Goal: Information Seeking & Learning: Learn about a topic

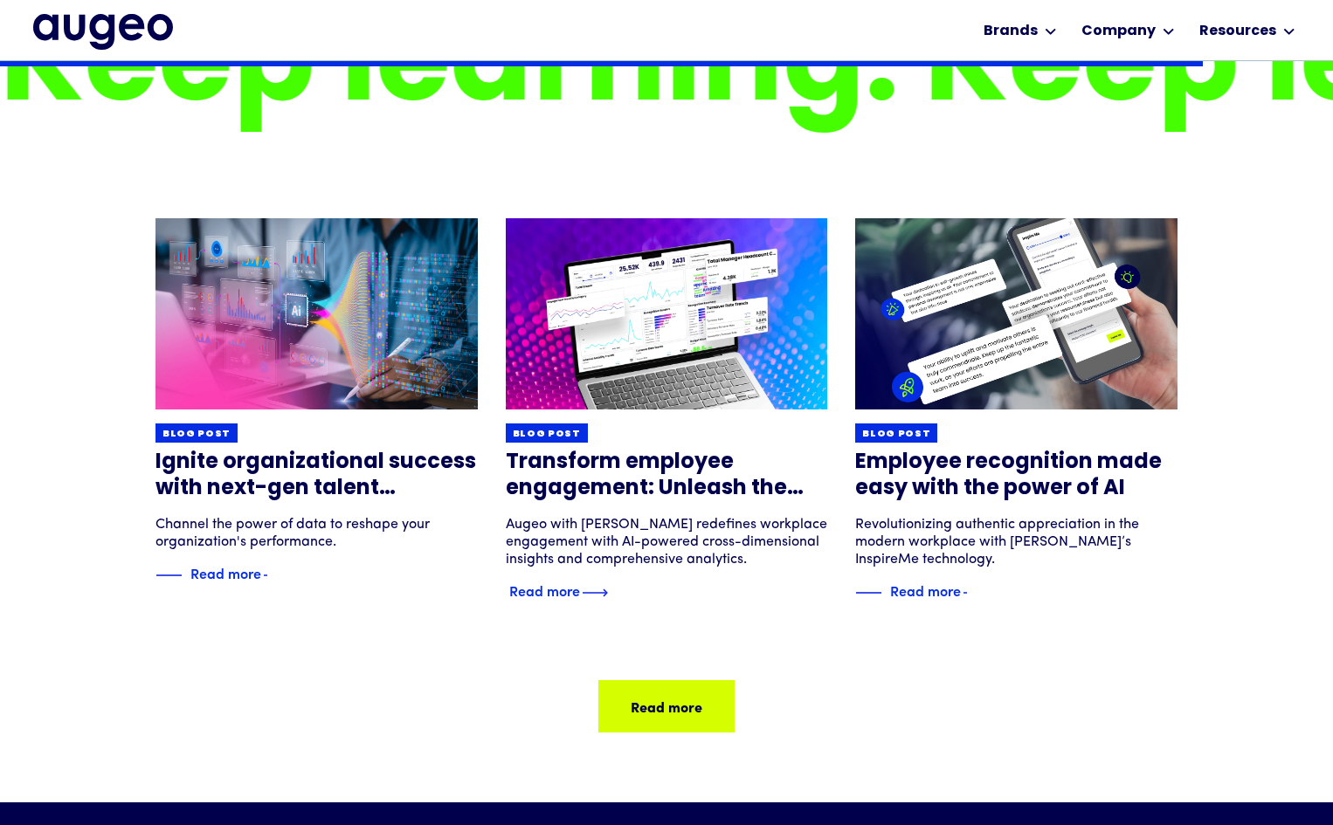
scroll to position [5546, 0]
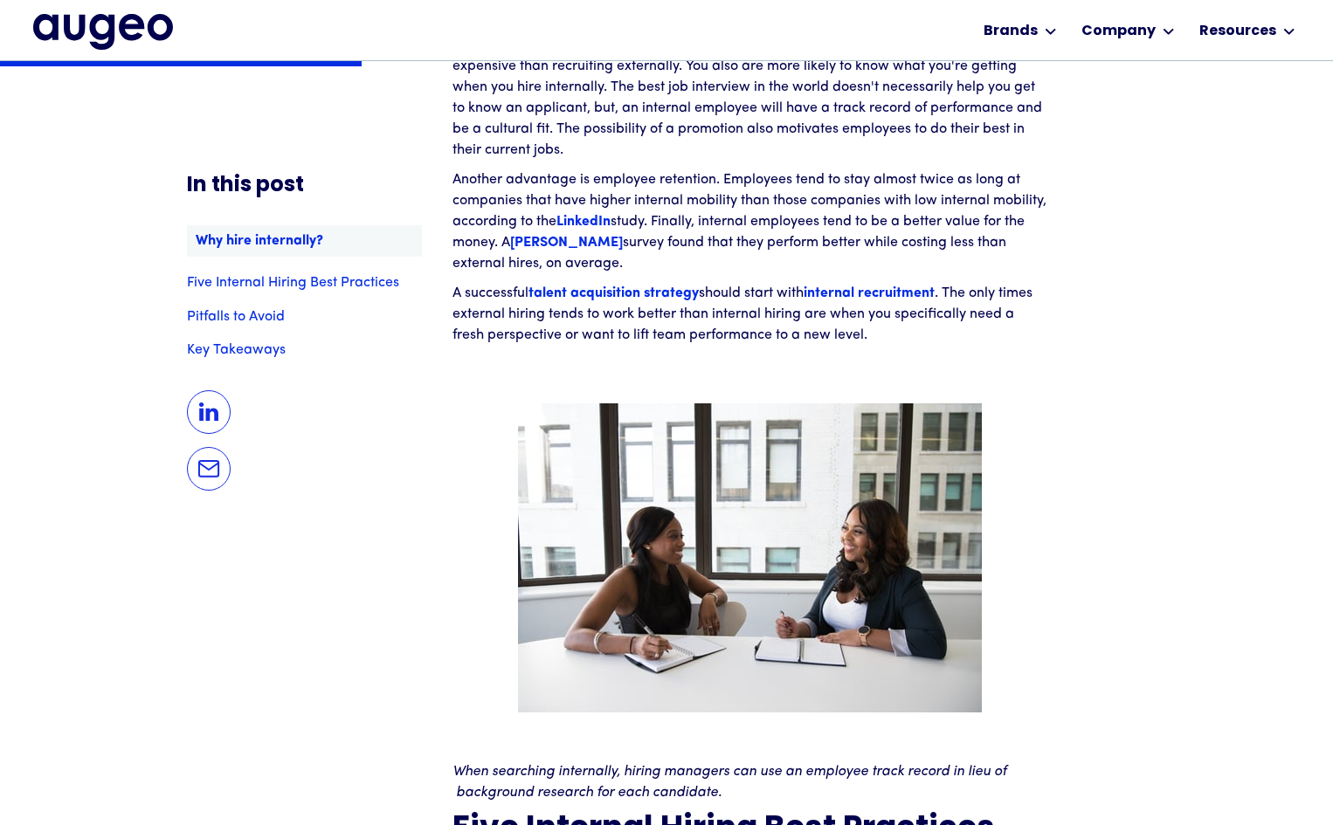
click at [289, 283] on link "Five Internal Hiring Best Practices" at bounding box center [304, 284] width 235 height 14
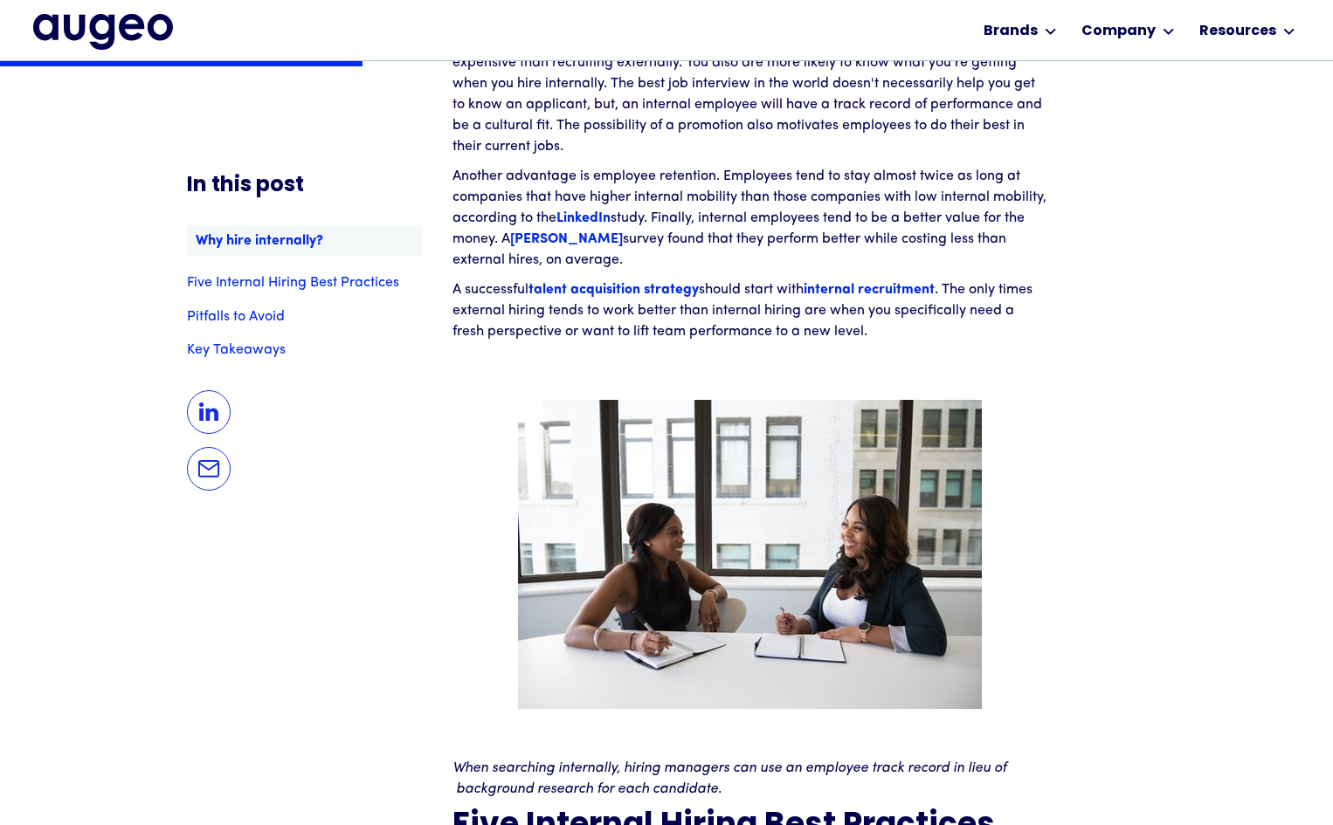
scroll to position [1672, 0]
click at [274, 238] on link "Why hire internally?" at bounding box center [304, 240] width 235 height 31
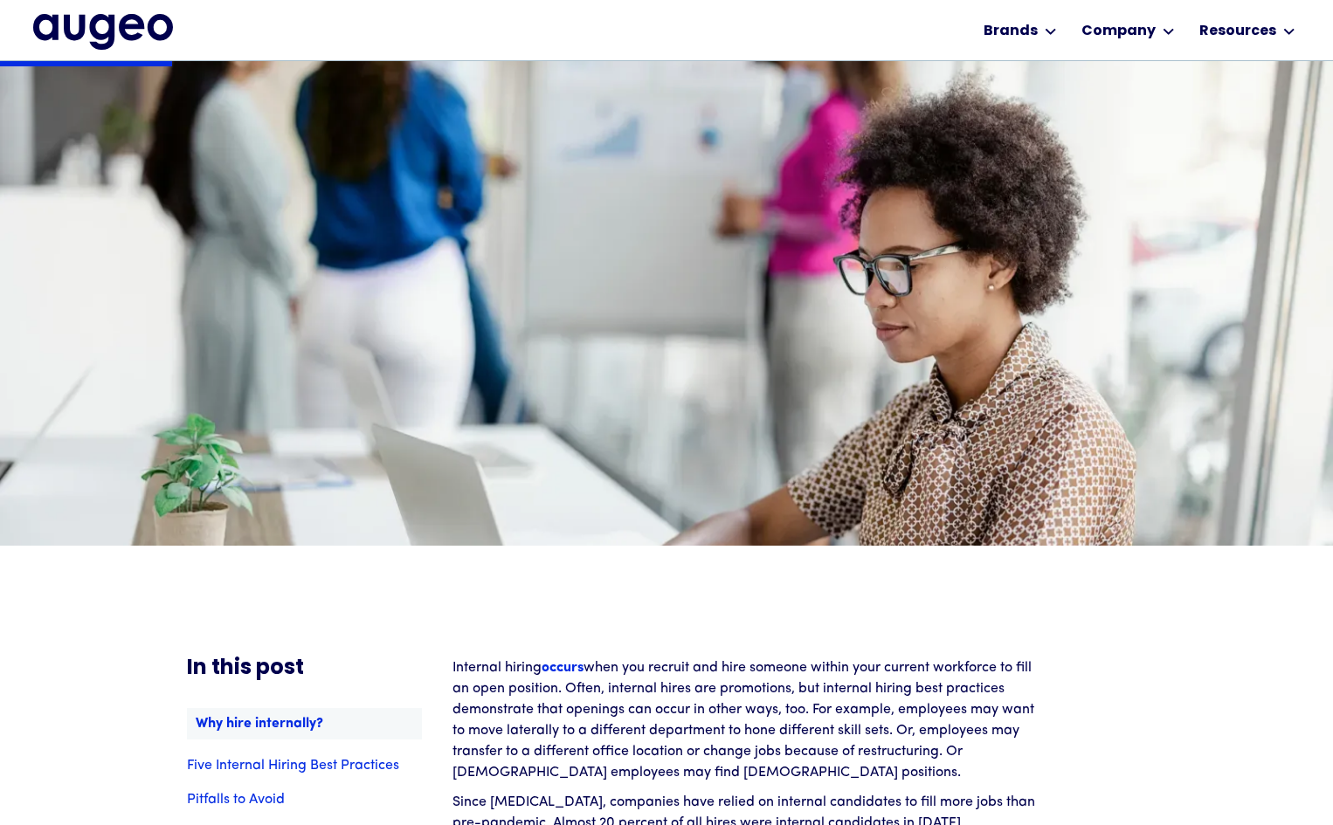
scroll to position [792, 0]
